Goal: Use online tool/utility: Utilize a website feature to perform a specific function

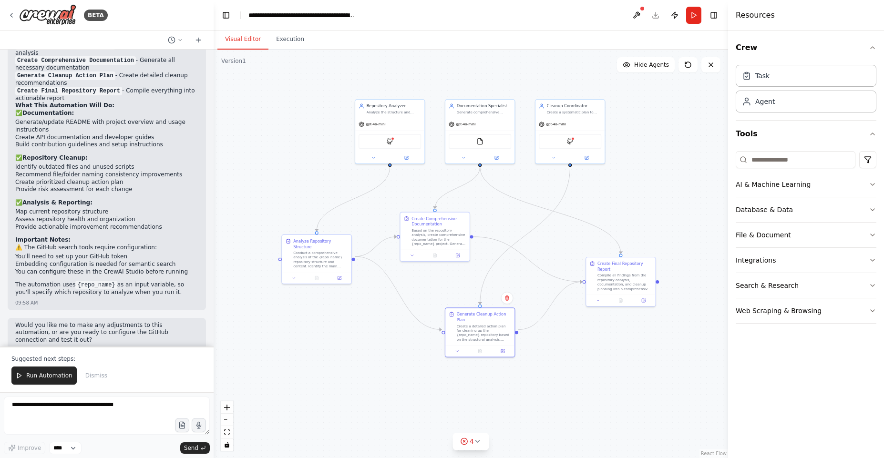
drag, startPoint x: 0, startPoint y: 0, endPoint x: 392, endPoint y: 259, distance: 470.2
click at [392, 259] on div ".deletable-edge-delete-btn { width: 20px; height: 20px; border: 0px solid #ffff…" at bounding box center [471, 254] width 515 height 409
click at [402, 139] on div "GithubSearchTool" at bounding box center [390, 140] width 62 height 15
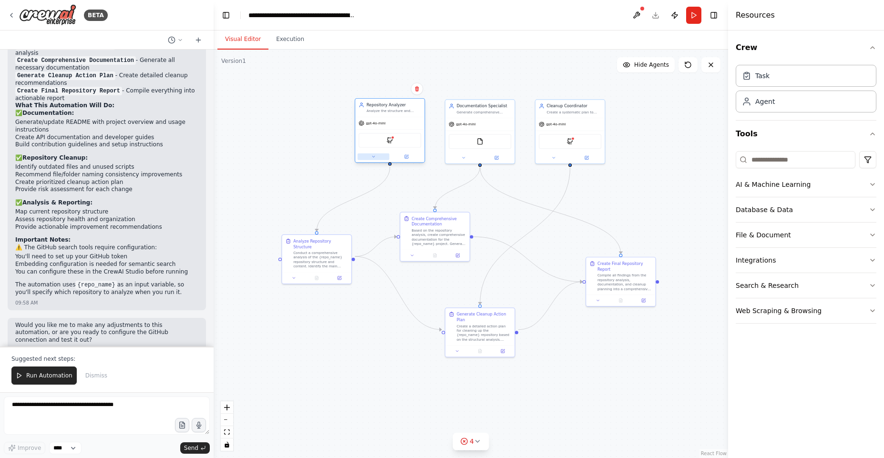
click at [377, 155] on button at bounding box center [374, 157] width 32 height 7
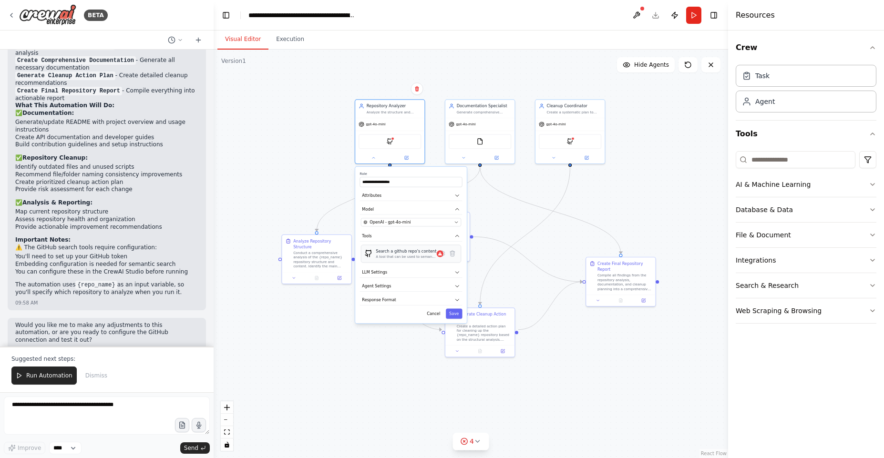
click at [429, 254] on div "Search a github repo's content" at bounding box center [406, 252] width 61 height 6
click at [441, 254] on icon at bounding box center [442, 253] width 5 height 5
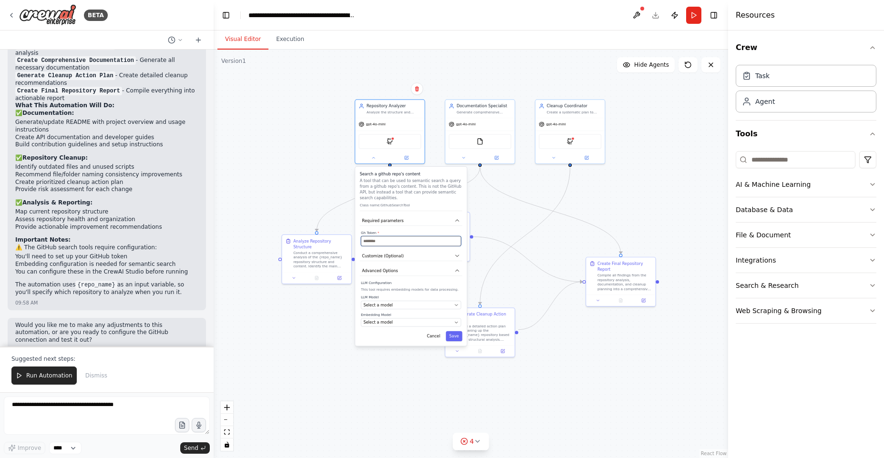
click at [409, 245] on input "text" at bounding box center [411, 241] width 100 height 10
paste input "**********"
type input "**********"
click at [458, 339] on button "Save" at bounding box center [454, 337] width 16 height 10
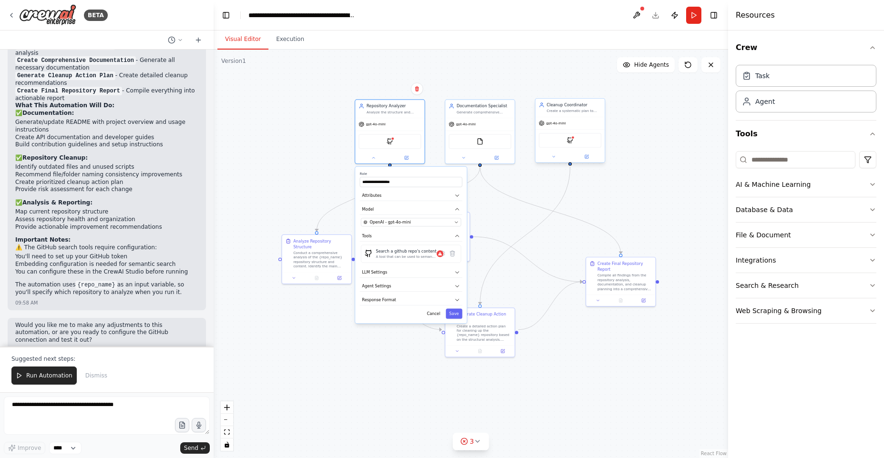
click at [582, 137] on div "GithubSearchTool" at bounding box center [570, 140] width 62 height 15
click at [332, 187] on div ".deletable-edge-delete-btn { width: 20px; height: 20px; border: 0px solid #ffff…" at bounding box center [471, 254] width 515 height 409
click at [385, 254] on div "Search a github repo's content" at bounding box center [406, 252] width 61 height 6
click at [387, 220] on span "OpenAI - gpt-4o-mini" at bounding box center [390, 222] width 41 height 6
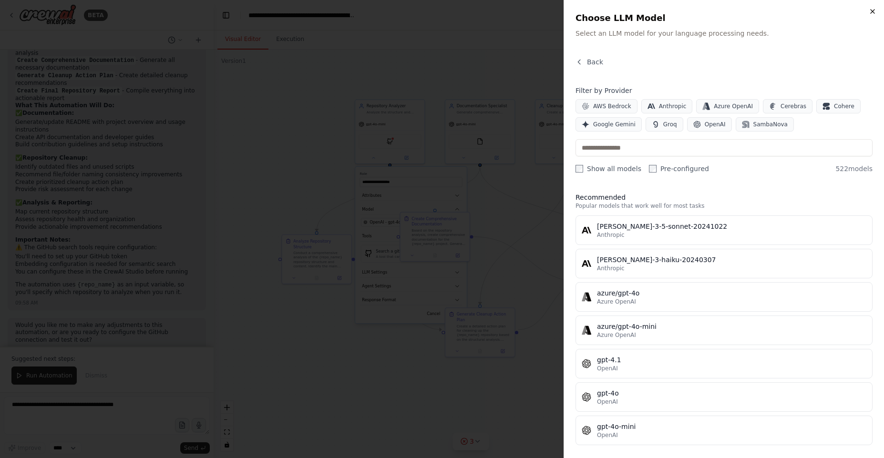
click at [873, 11] on icon "button" at bounding box center [873, 12] width 8 height 8
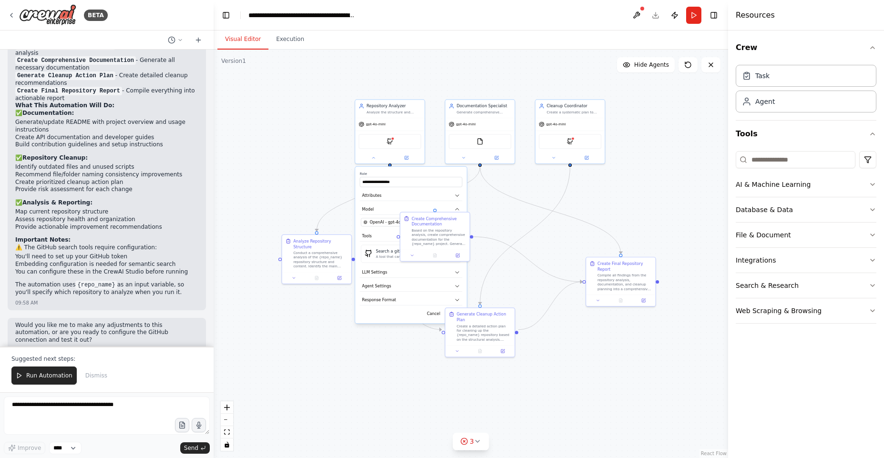
click at [520, 211] on div ".deletable-edge-delete-btn { width: 20px; height: 20px; border: 0px solid #ffff…" at bounding box center [471, 254] width 515 height 409
click at [405, 126] on div "gpt-4o-mini" at bounding box center [389, 123] width 69 height 12
click at [438, 256] on icon at bounding box center [440, 254] width 4 height 4
click at [443, 253] on icon at bounding box center [443, 254] width 2 height 2
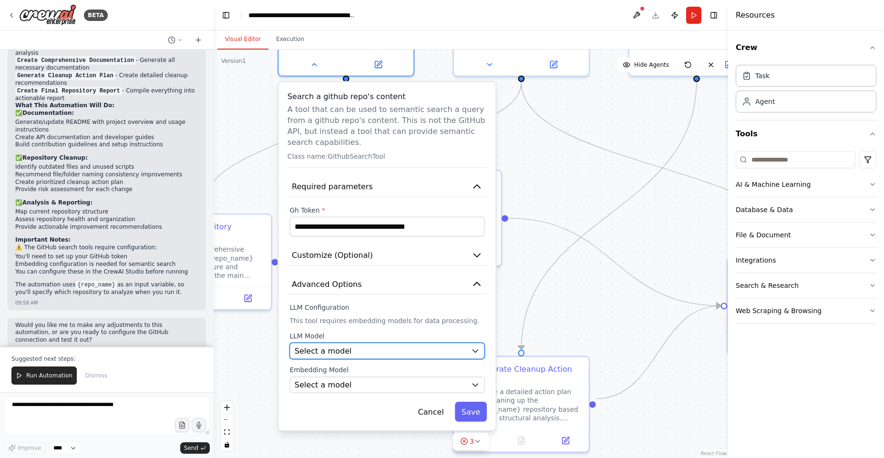
click at [394, 354] on div "Select a model" at bounding box center [381, 351] width 172 height 11
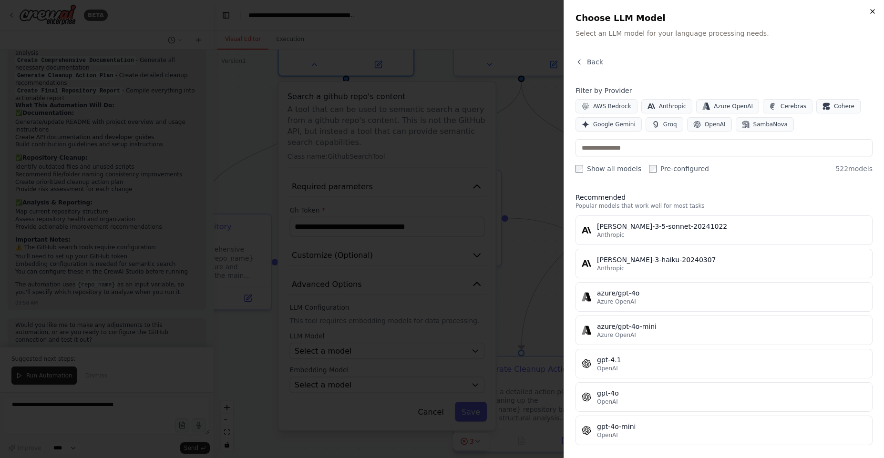
click at [871, 11] on icon "button" at bounding box center [873, 12] width 8 height 8
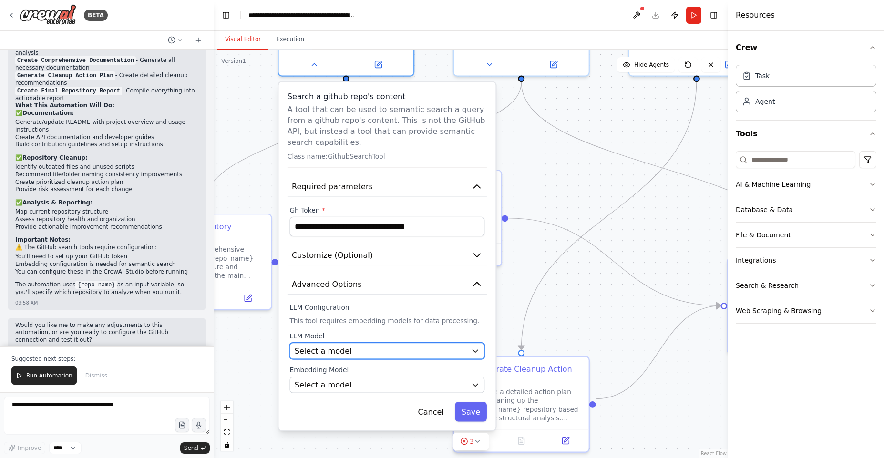
click at [424, 352] on div "Select a model" at bounding box center [381, 351] width 172 height 11
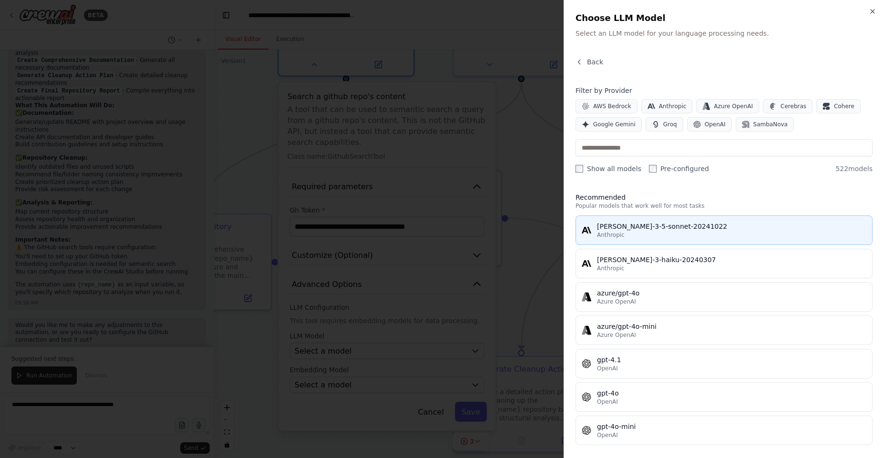
click at [639, 230] on div "[PERSON_NAME]-3-5-sonnet-20241022" at bounding box center [732, 227] width 270 height 10
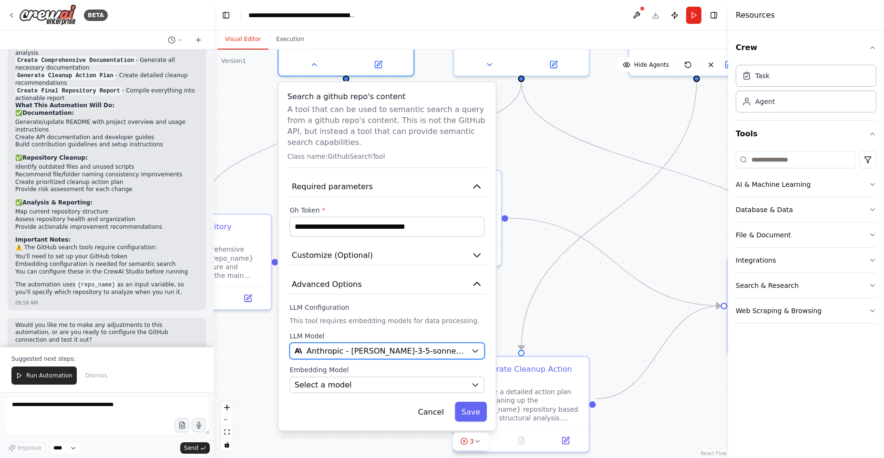
click at [475, 350] on icon "button" at bounding box center [475, 351] width 5 height 2
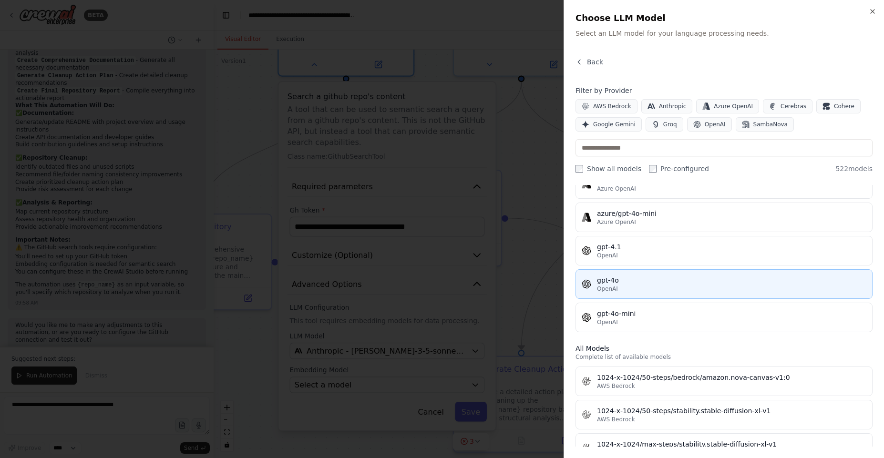
scroll to position [114, 0]
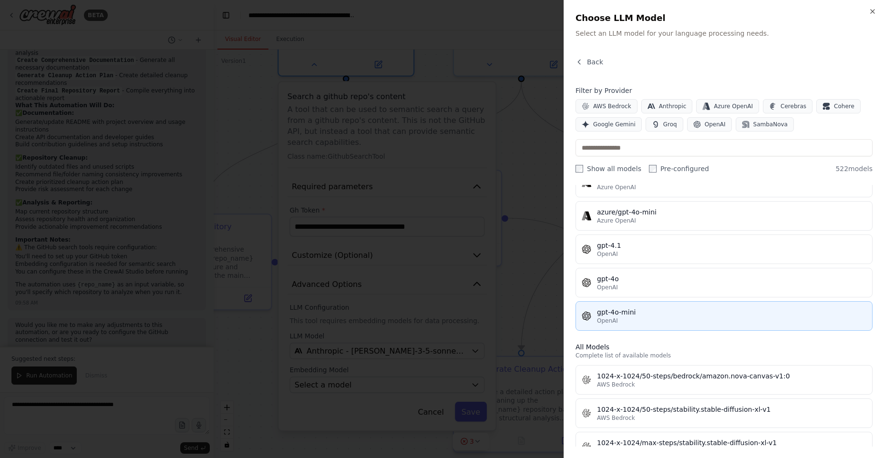
click at [643, 318] on div "OpenAI" at bounding box center [732, 321] width 270 height 8
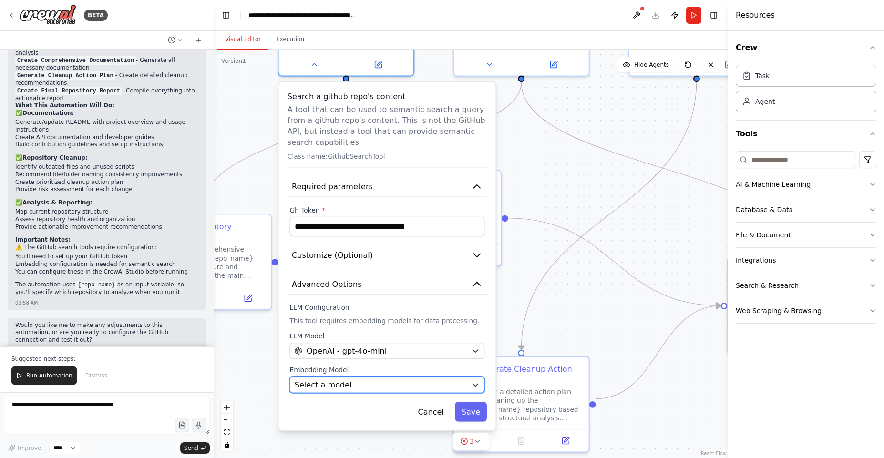
click at [413, 389] on div "Select a model" at bounding box center [381, 385] width 172 height 11
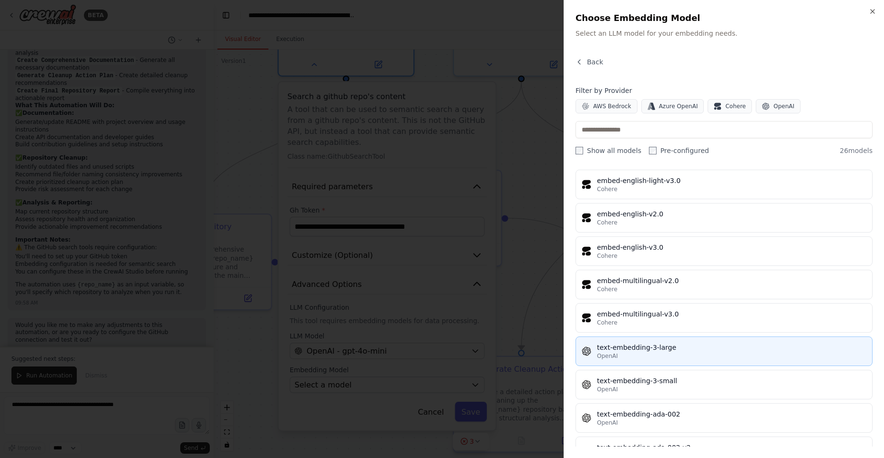
scroll to position [622, 0]
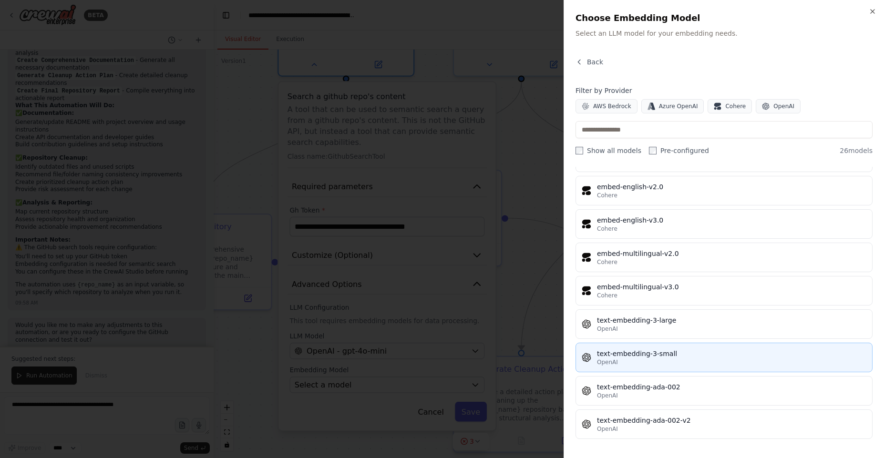
click at [692, 360] on div "OpenAI" at bounding box center [732, 363] width 270 height 8
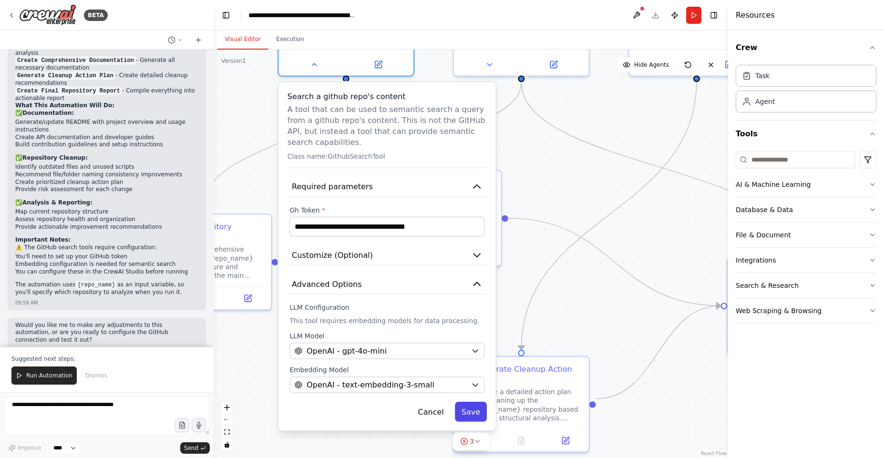
click at [473, 411] on button "Save" at bounding box center [471, 412] width 32 height 20
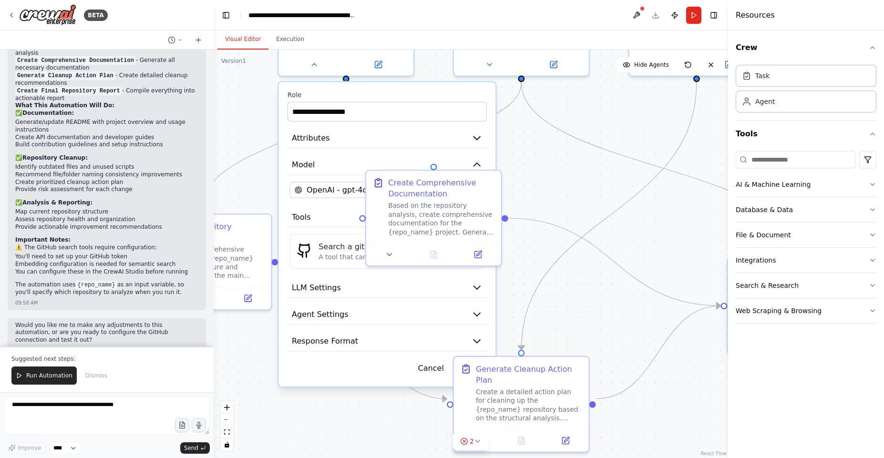
click at [607, 280] on div ".deletable-edge-delete-btn { width: 20px; height: 20px; border: 0px solid #ffff…" at bounding box center [471, 254] width 515 height 409
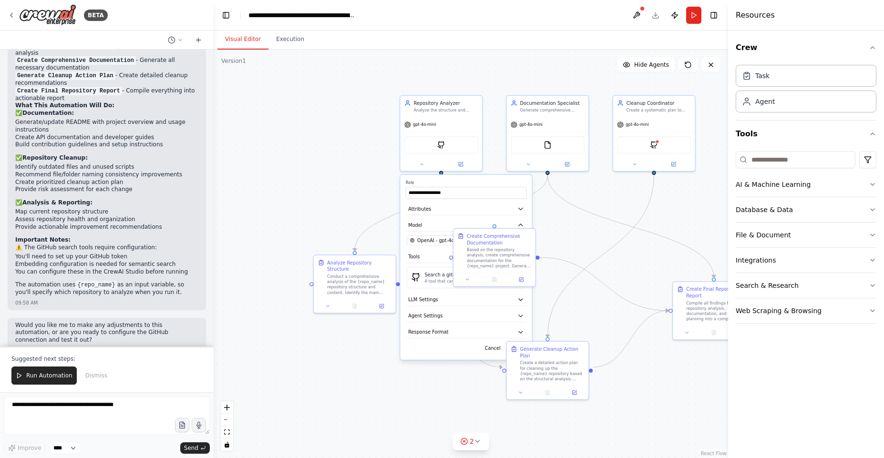
drag, startPoint x: 678, startPoint y: 203, endPoint x: 630, endPoint y: 254, distance: 70.2
click at [630, 254] on div ".deletable-edge-delete-btn { width: 20px; height: 20px; border: 0px solid #ffff…" at bounding box center [471, 254] width 515 height 409
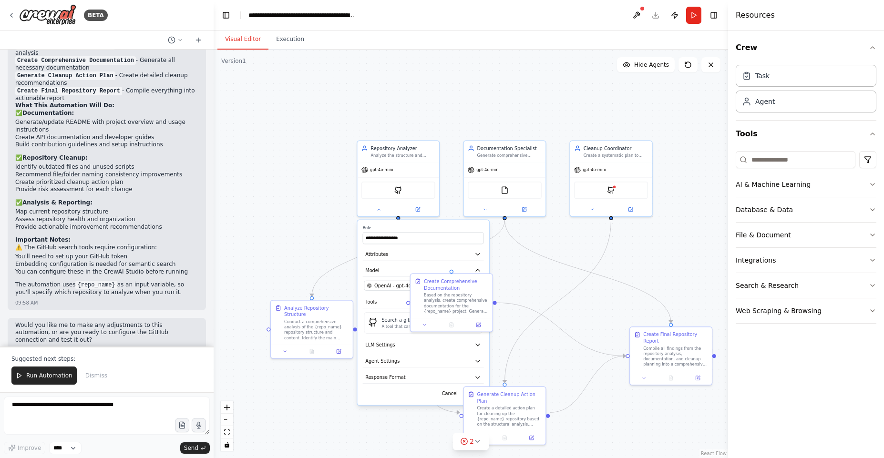
click at [631, 253] on div ".deletable-edge-delete-btn { width: 20px; height: 20px; border: 0px solid #ffff…" at bounding box center [471, 254] width 515 height 409
click at [618, 190] on div "GithubSearchTool" at bounding box center [611, 188] width 74 height 17
click at [612, 191] on img at bounding box center [611, 189] width 8 height 8
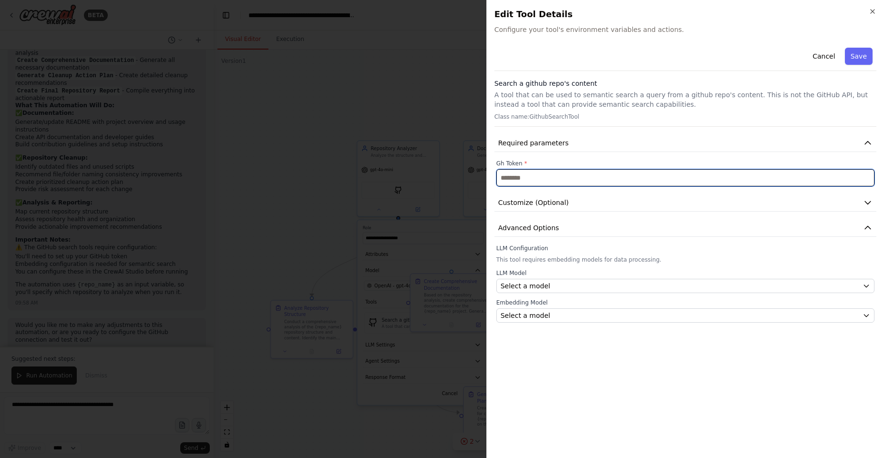
click at [575, 179] on input "text" at bounding box center [686, 177] width 378 height 17
paste input "**********"
type input "**********"
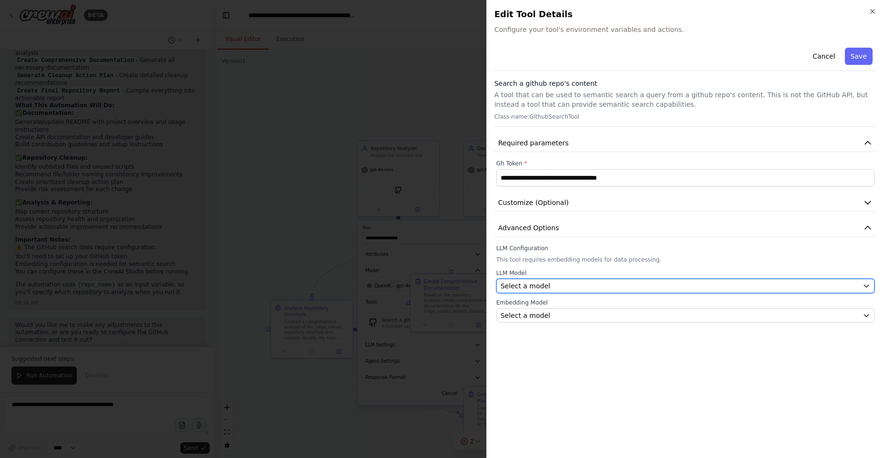
click at [576, 284] on div "Select a model" at bounding box center [680, 286] width 358 height 10
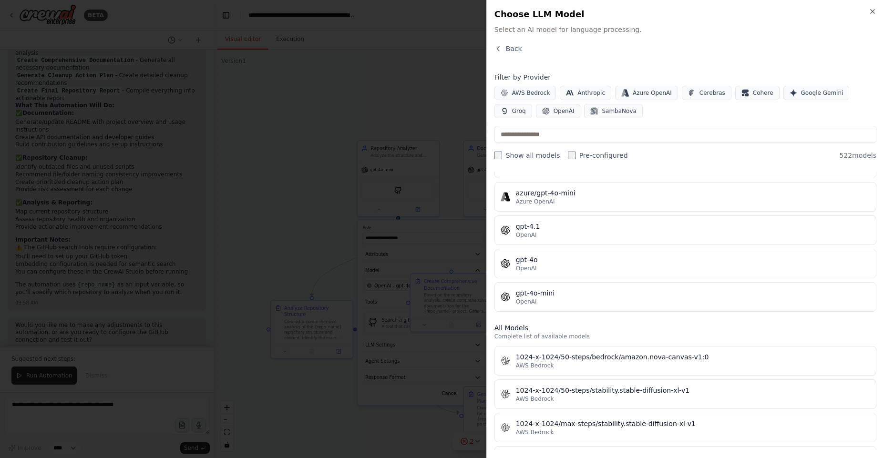
scroll to position [114, 0]
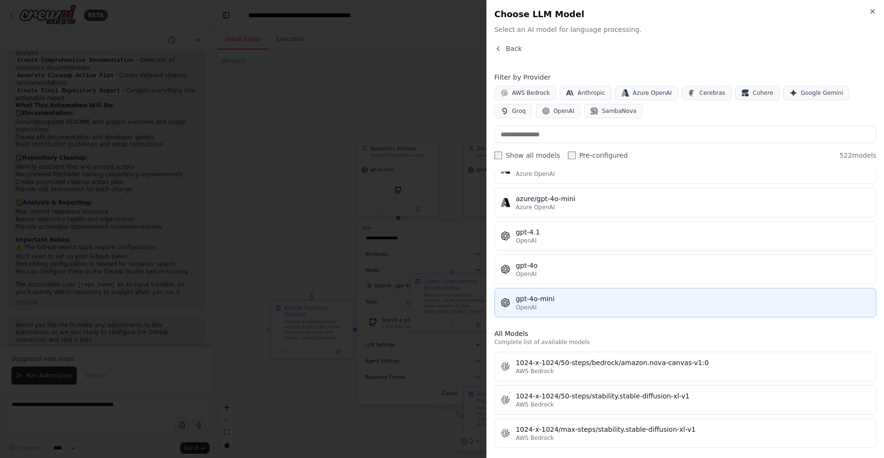
click at [580, 299] on div "gpt-4o-mini" at bounding box center [693, 299] width 354 height 10
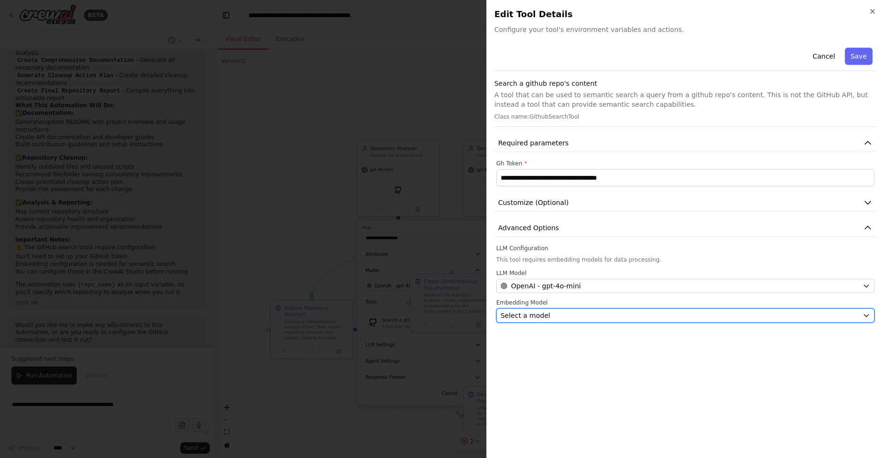
click at [572, 316] on div "Select a model" at bounding box center [680, 316] width 358 height 10
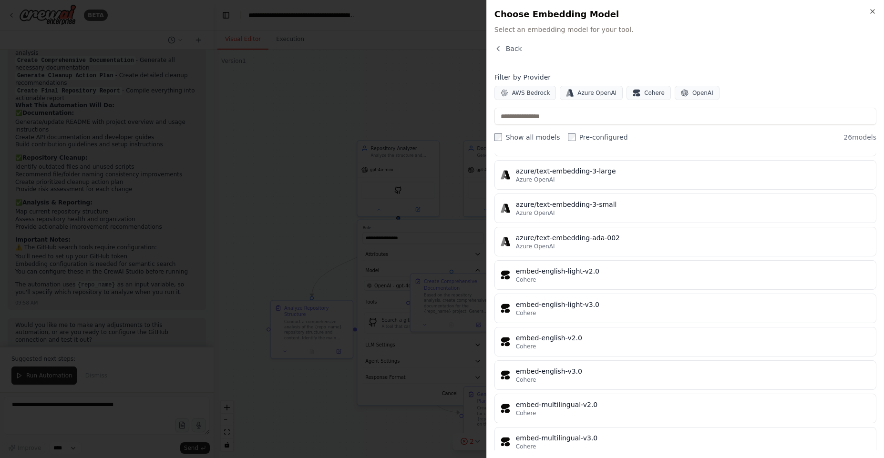
scroll to position [605, 0]
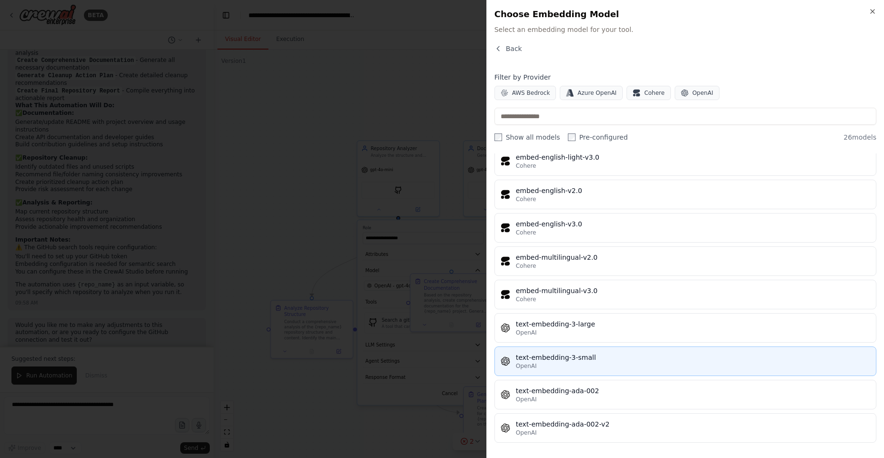
click at [593, 363] on div "OpenAI" at bounding box center [693, 367] width 354 height 8
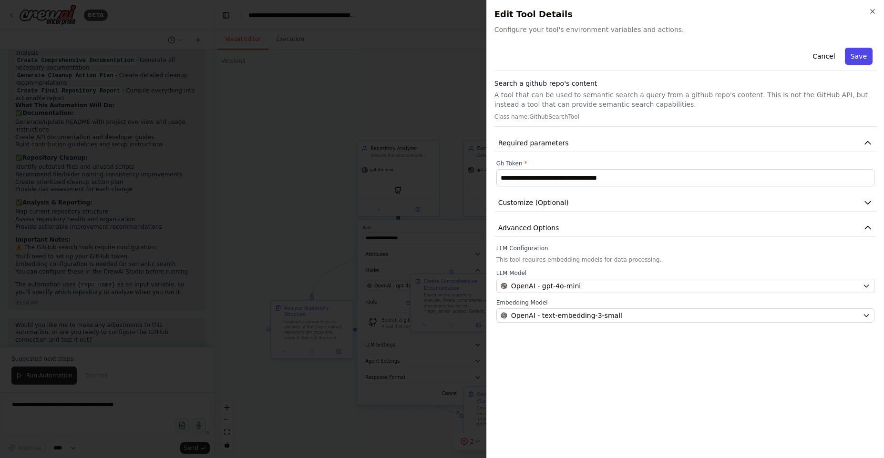
click at [866, 58] on button "Save" at bounding box center [859, 56] width 28 height 17
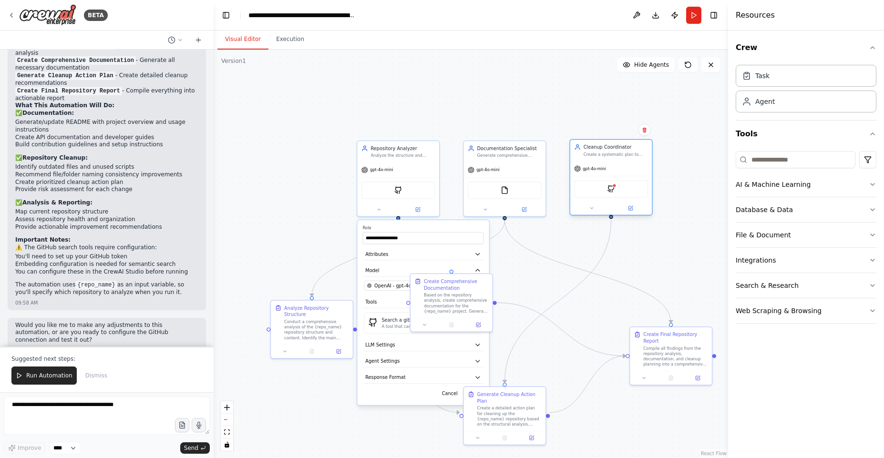
click at [621, 193] on div "GithubSearchTool" at bounding box center [611, 188] width 74 height 17
click at [612, 189] on img at bounding box center [611, 189] width 8 height 8
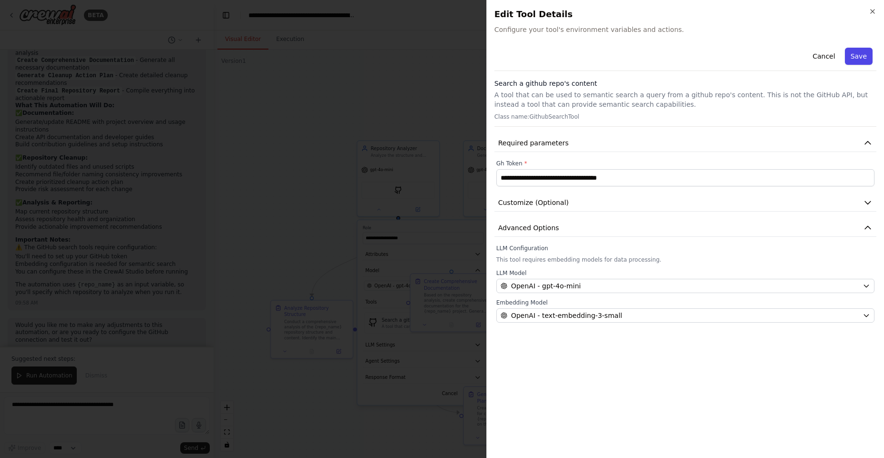
click at [860, 59] on button "Save" at bounding box center [859, 56] width 28 height 17
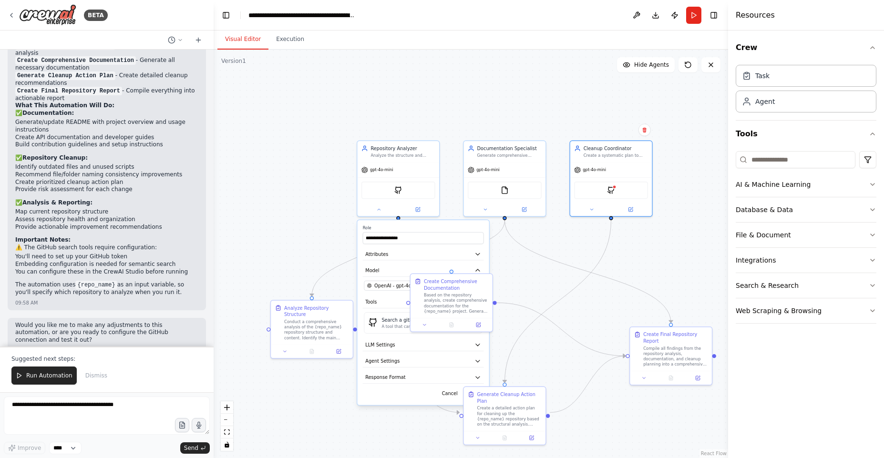
click at [684, 253] on div ".deletable-edge-delete-btn { width: 20px; height: 20px; border: 0px solid #ffff…" at bounding box center [471, 254] width 515 height 409
click at [381, 209] on icon at bounding box center [378, 208] width 5 height 5
click at [679, 241] on div ".deletable-edge-delete-btn { width: 20px; height: 20px; border: 0px solid #ffff…" at bounding box center [471, 254] width 515 height 409
click at [694, 17] on button "Run" at bounding box center [693, 15] width 15 height 17
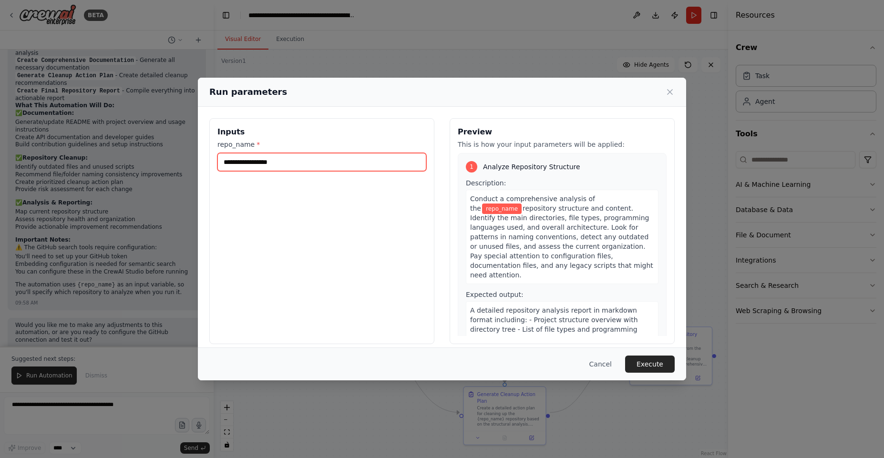
click at [305, 166] on input "repo_name *" at bounding box center [322, 162] width 209 height 18
paste input "**********"
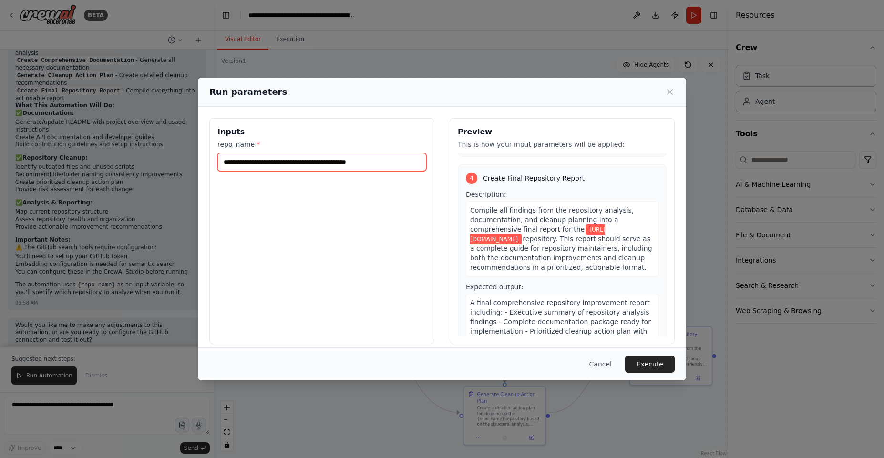
scroll to position [757, 0]
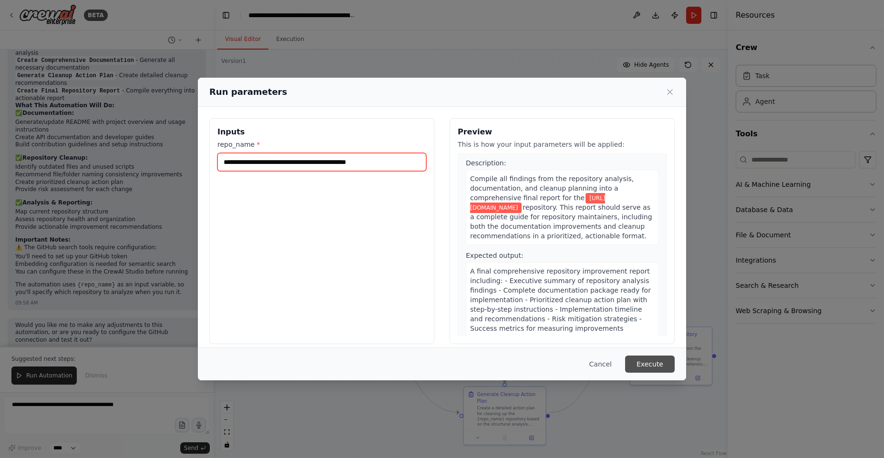
type input "**********"
click at [653, 361] on button "Execute" at bounding box center [650, 364] width 50 height 17
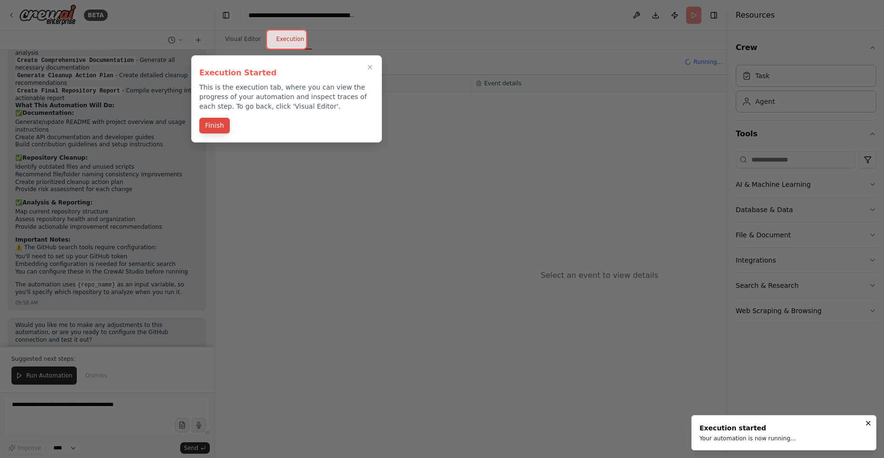
click at [219, 127] on button "Finish" at bounding box center [214, 126] width 31 height 16
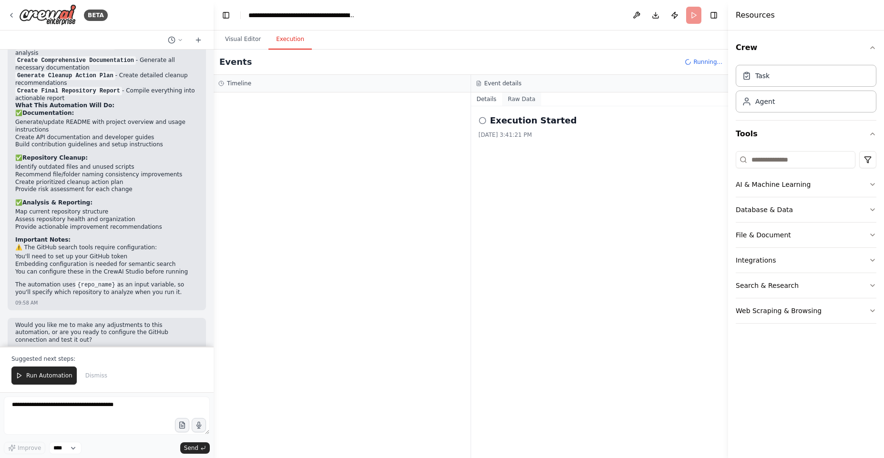
click at [520, 100] on button "Raw Data" at bounding box center [521, 99] width 39 height 13
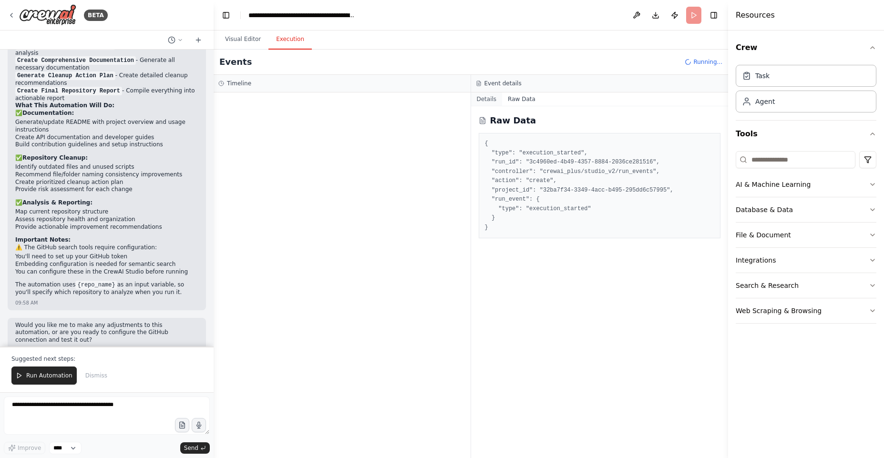
click at [487, 99] on button "Details" at bounding box center [486, 99] width 31 height 13
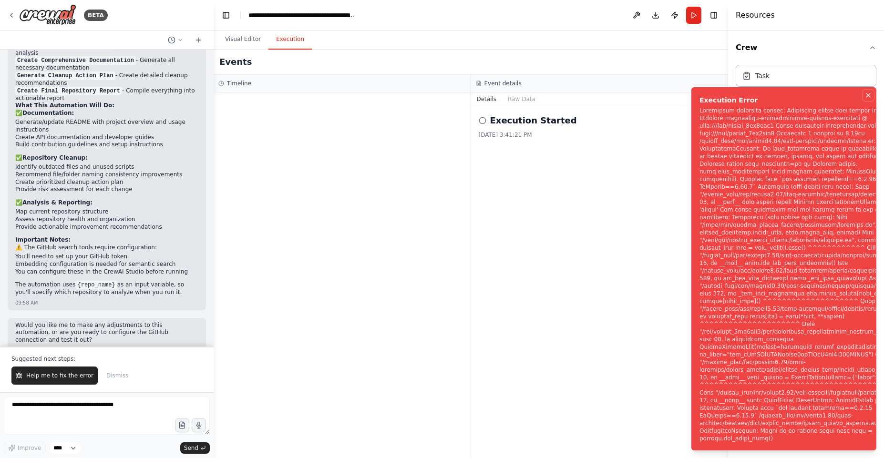
click at [871, 99] on icon "Notifications (F8)" at bounding box center [869, 96] width 8 height 8
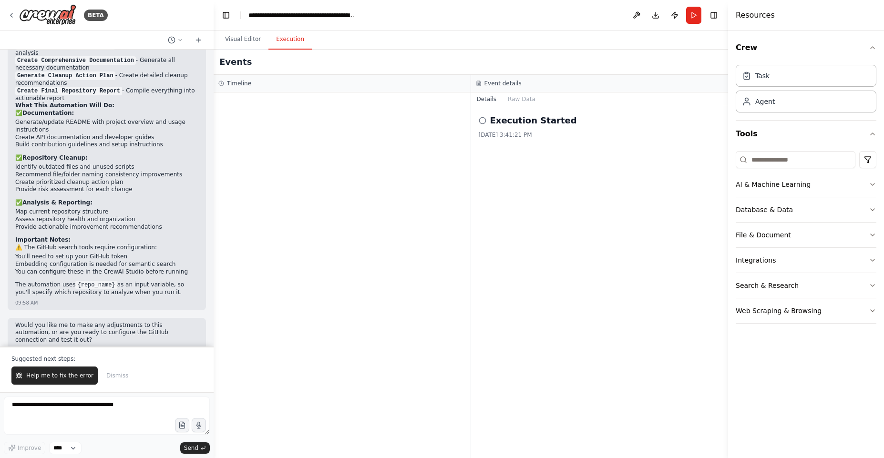
click at [581, 185] on div "Execution Started [DATE] 3:41:21 PM" at bounding box center [600, 282] width 258 height 352
